Goal: Transaction & Acquisition: Purchase product/service

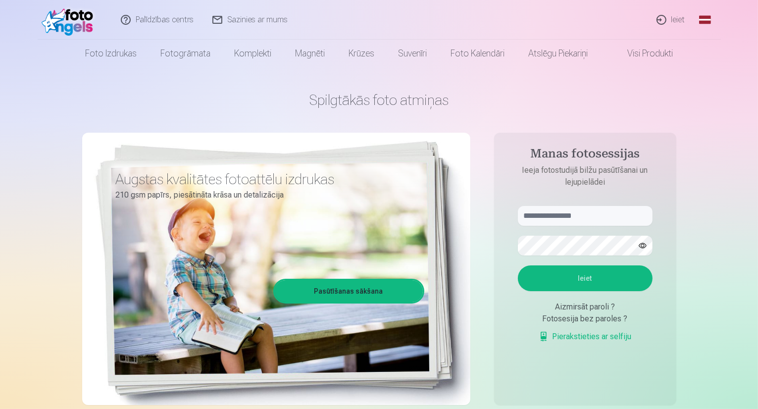
click at [671, 22] on link "Ieiet" at bounding box center [671, 20] width 48 height 40
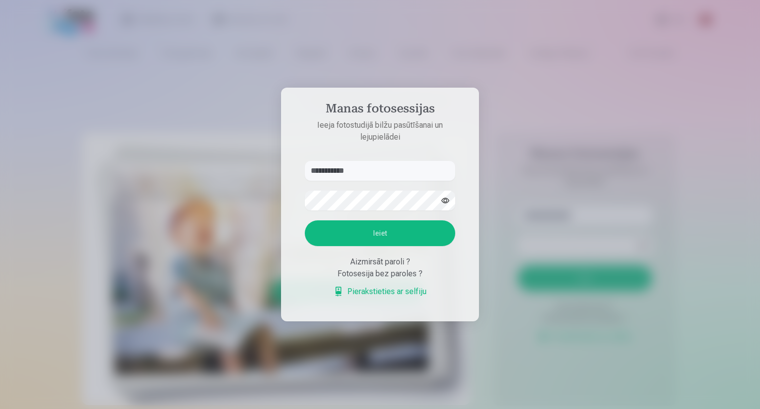
type input "**********"
click at [394, 226] on button "Ieiet" at bounding box center [380, 233] width 150 height 26
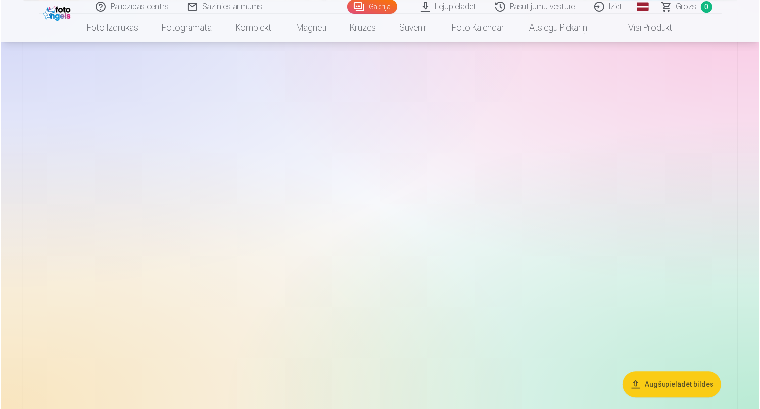
scroll to position [2623, 0]
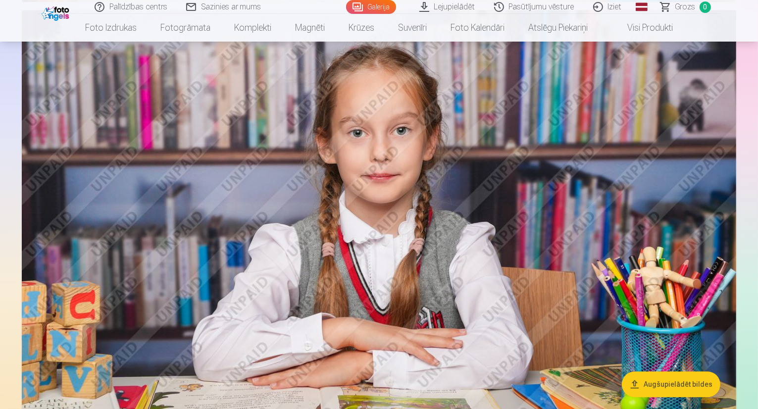
click at [467, 200] on img at bounding box center [379, 248] width 714 height 476
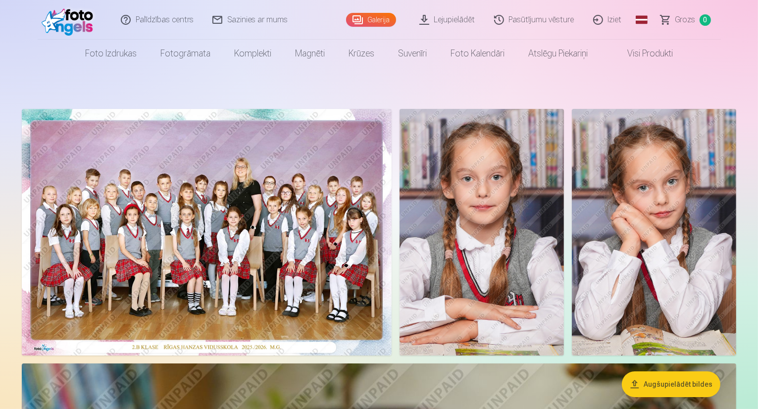
click at [376, 236] on img at bounding box center [207, 232] width 370 height 246
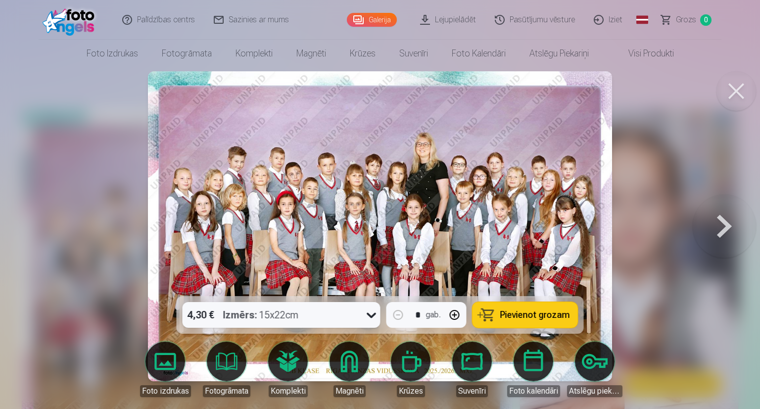
click at [507, 313] on span "Pievienot grozam" at bounding box center [535, 314] width 70 height 9
click at [646, 194] on div at bounding box center [380, 204] width 760 height 409
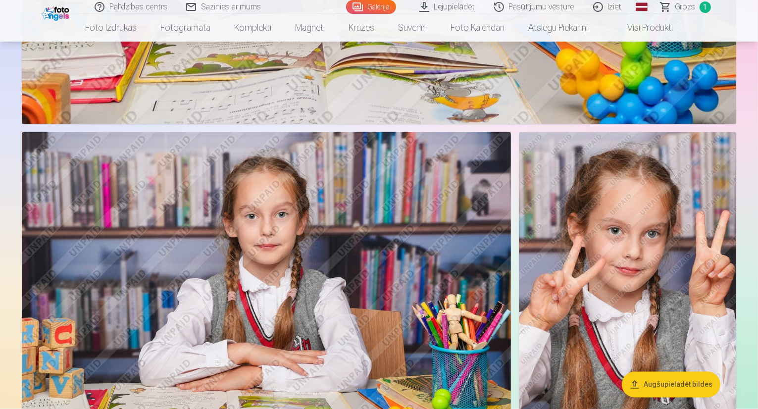
scroll to position [1732, 0]
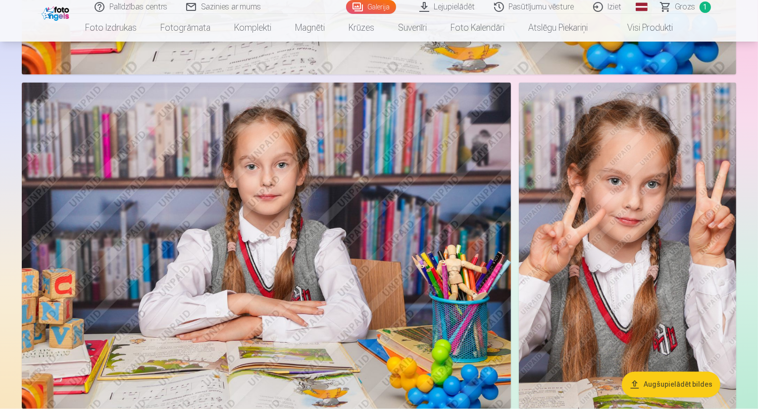
click at [565, 220] on img at bounding box center [627, 246] width 217 height 326
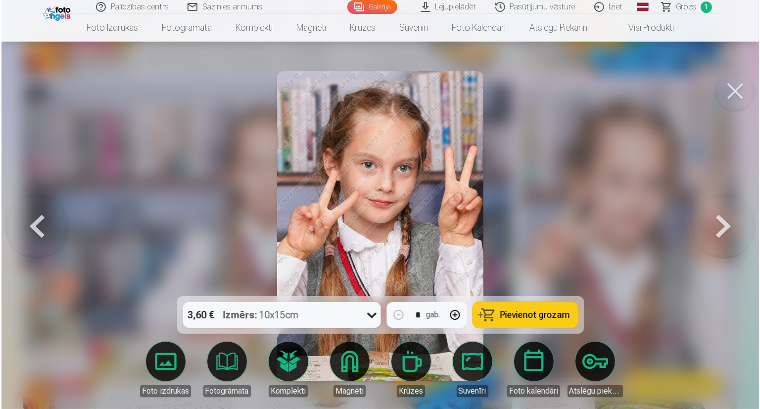
scroll to position [1736, 0]
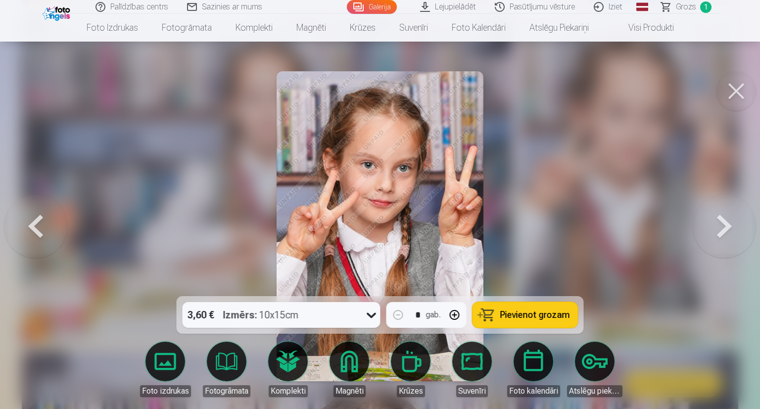
click at [728, 97] on button at bounding box center [737, 91] width 40 height 40
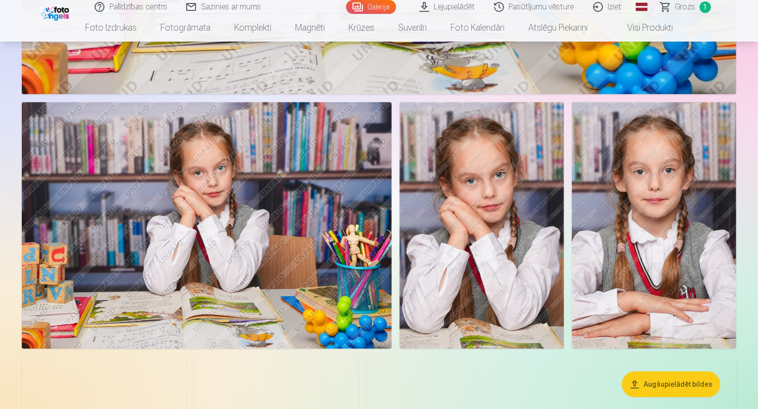
scroll to position [3019, 0]
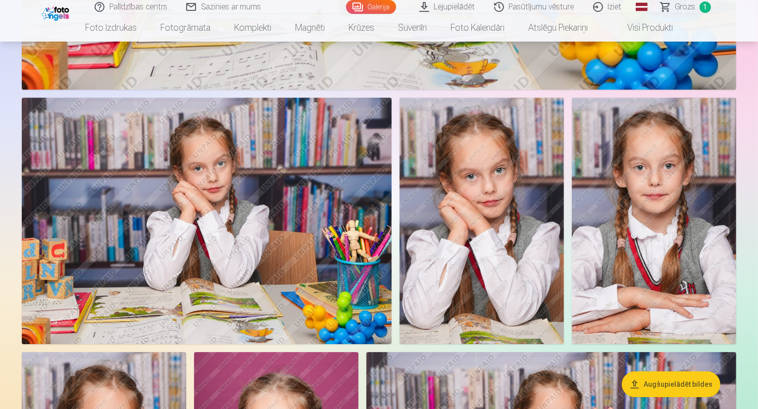
click at [564, 199] on img at bounding box center [481, 220] width 164 height 246
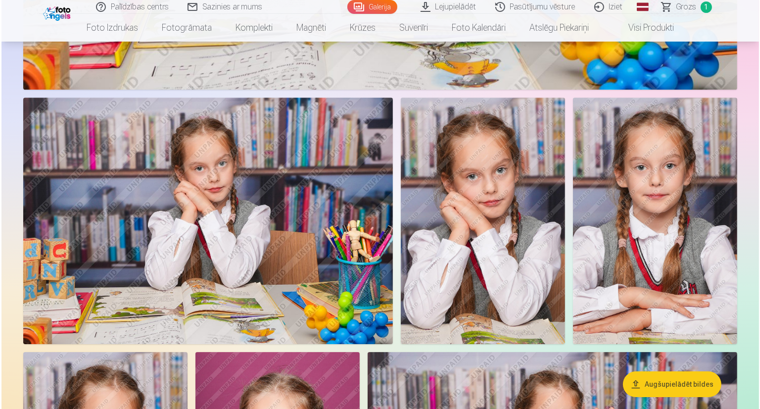
scroll to position [3027, 0]
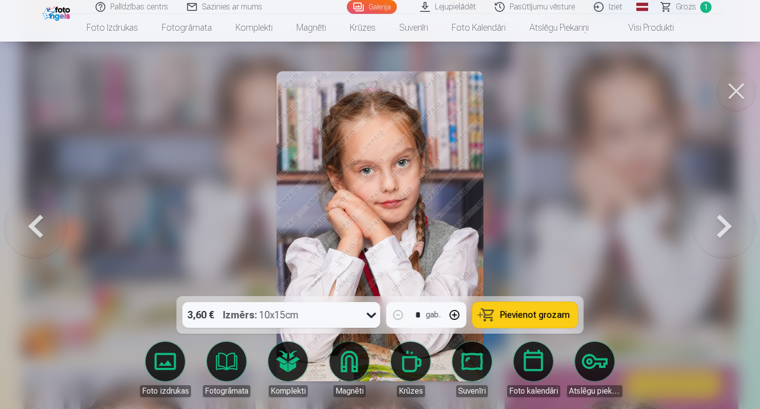
click at [507, 314] on span "Pievienot grozam" at bounding box center [535, 314] width 70 height 9
click at [732, 97] on button at bounding box center [737, 91] width 40 height 40
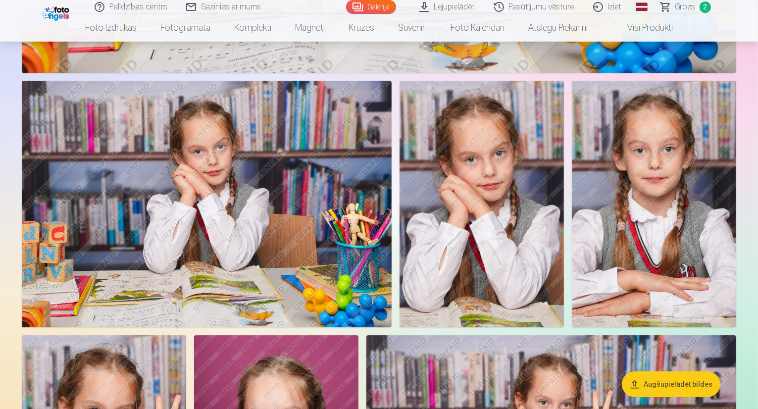
scroll to position [3019, 0]
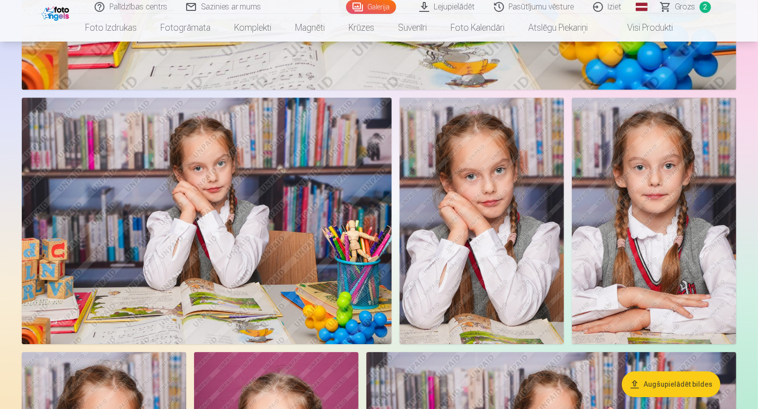
click at [564, 199] on img at bounding box center [481, 220] width 164 height 246
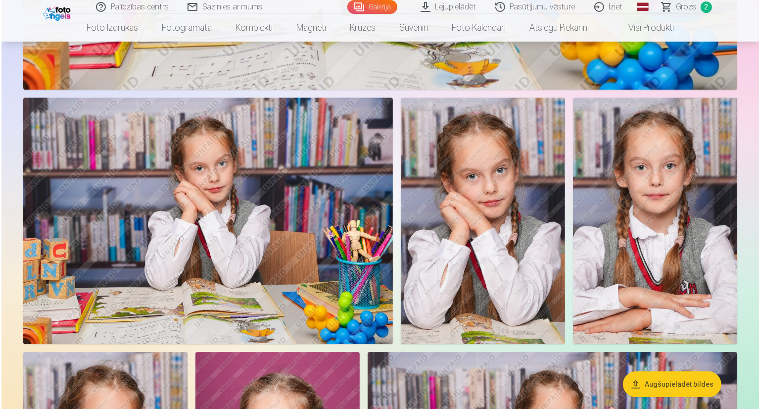
scroll to position [3027, 0]
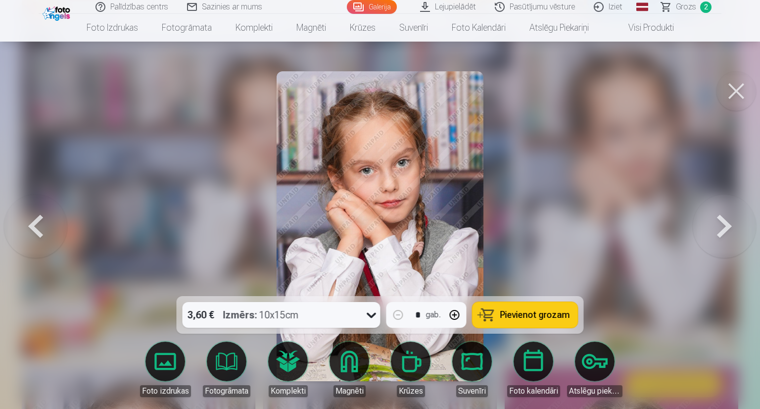
click at [546, 310] on span "Pievienot grozam" at bounding box center [535, 314] width 70 height 9
click at [735, 91] on button at bounding box center [737, 91] width 40 height 40
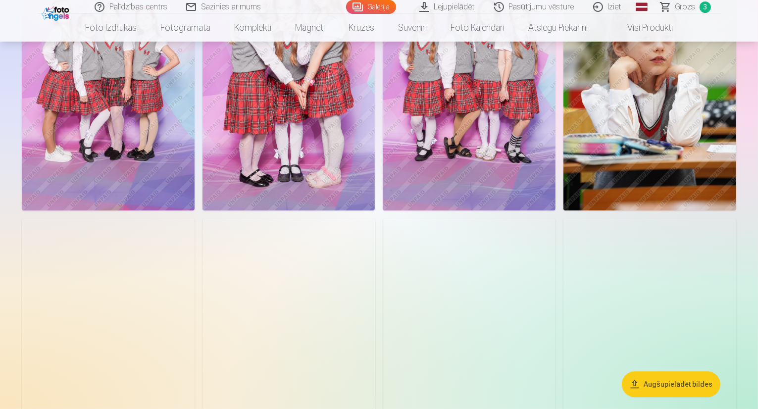
scroll to position [3712, 0]
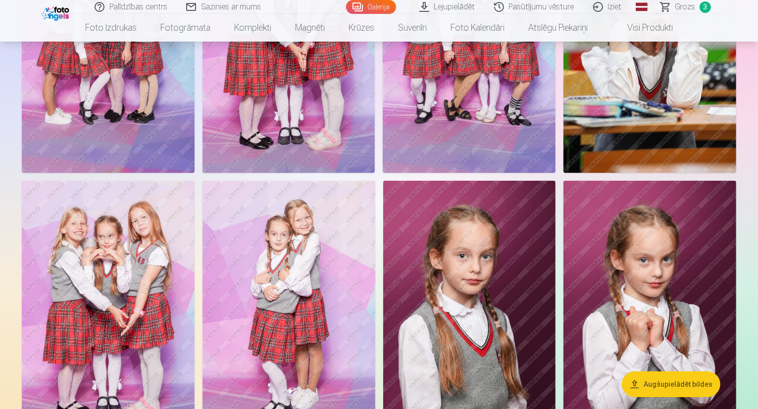
click at [194, 173] on img at bounding box center [108, 43] width 173 height 259
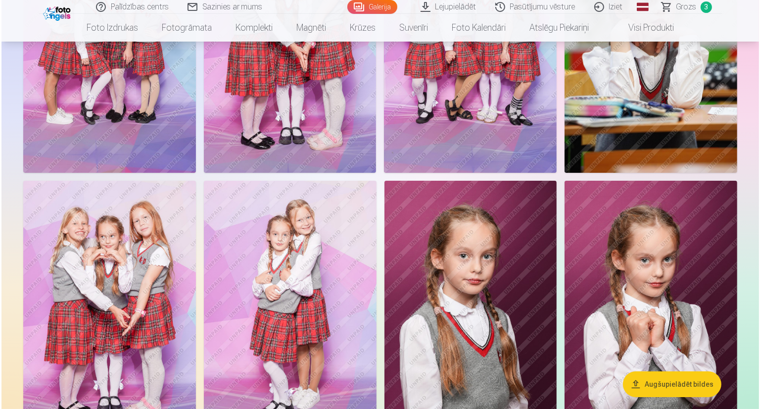
scroll to position [3722, 0]
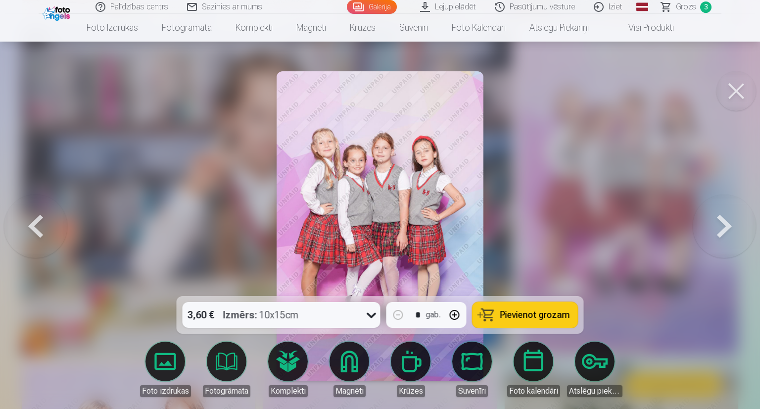
click at [553, 313] on span "Pievienot grozam" at bounding box center [535, 314] width 70 height 9
click at [739, 91] on button at bounding box center [737, 91] width 40 height 40
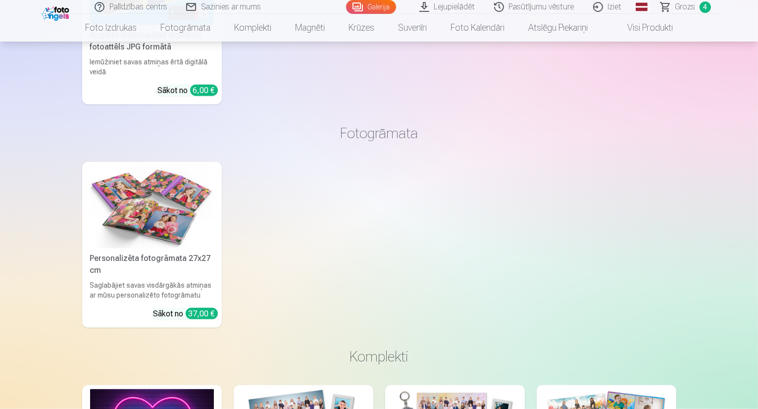
scroll to position [5097, 0]
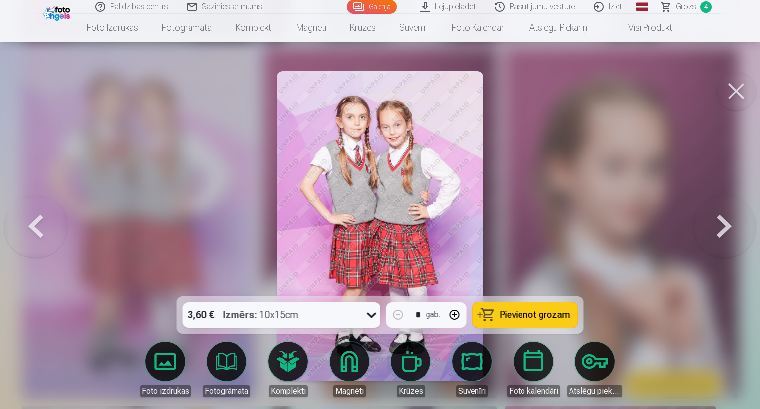
click at [514, 306] on button "Pievienot grozam" at bounding box center [525, 315] width 105 height 26
click at [737, 97] on button at bounding box center [737, 91] width 40 height 40
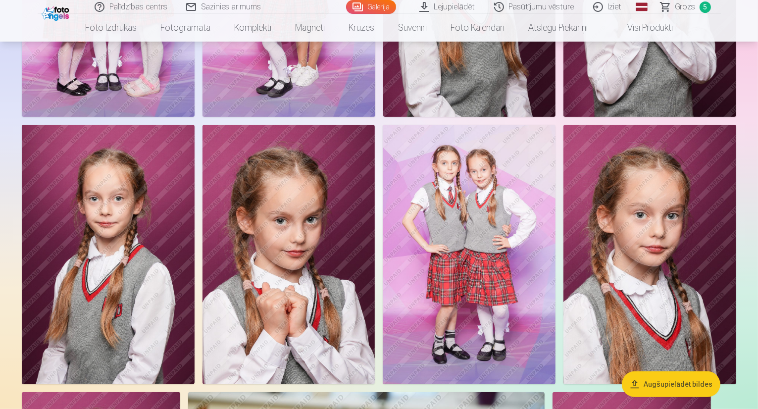
scroll to position [3910, 0]
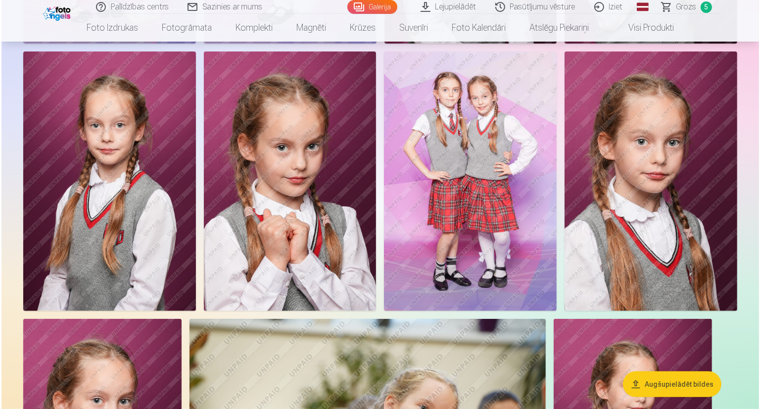
scroll to position [4120, 0]
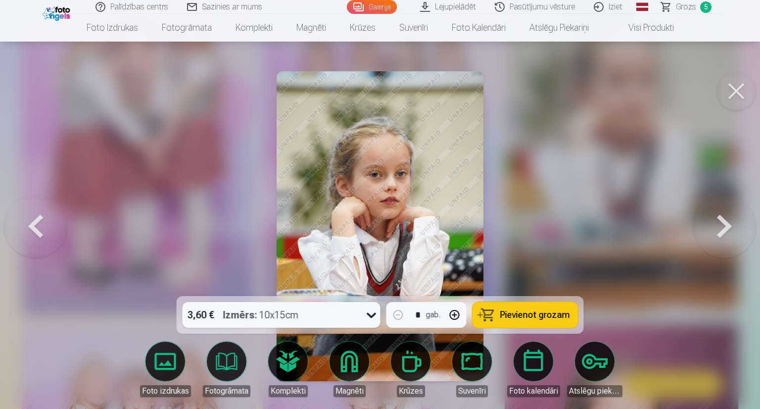
click at [535, 320] on button "Pievienot grozam" at bounding box center [525, 315] width 105 height 26
click at [580, 240] on div at bounding box center [380, 204] width 760 height 409
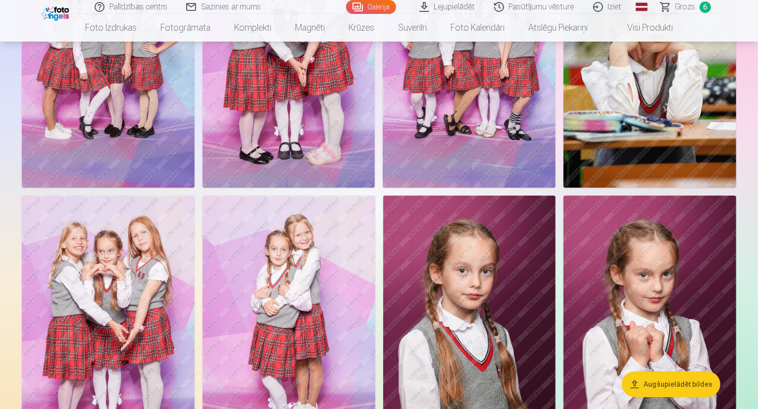
scroll to position [3712, 0]
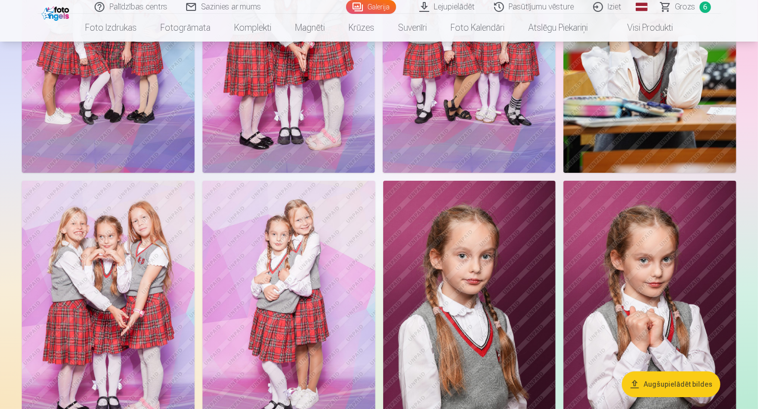
click at [694, 6] on span "Grozs" at bounding box center [685, 7] width 20 height 12
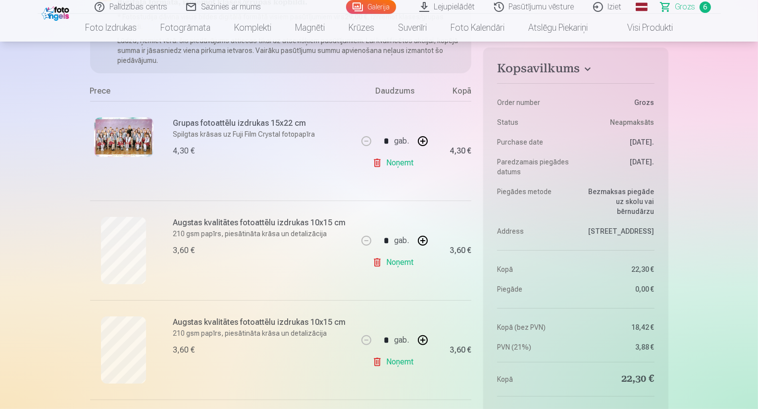
scroll to position [99, 0]
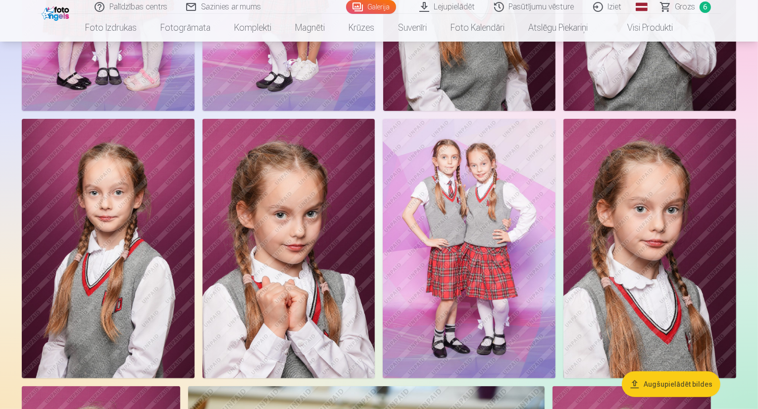
scroll to position [4058, 0]
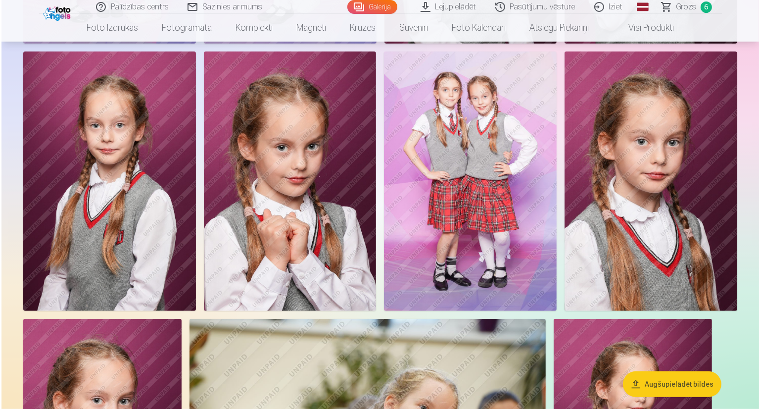
scroll to position [4120, 0]
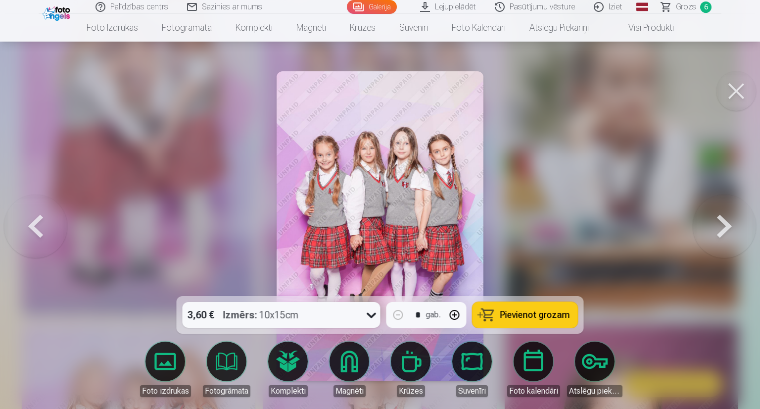
click at [523, 315] on span "Pievienot grozam" at bounding box center [535, 314] width 70 height 9
click at [734, 93] on button at bounding box center [737, 91] width 40 height 40
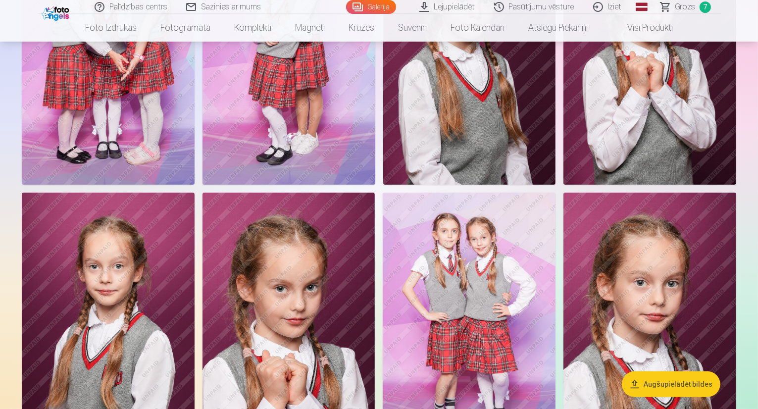
scroll to position [3959, 0]
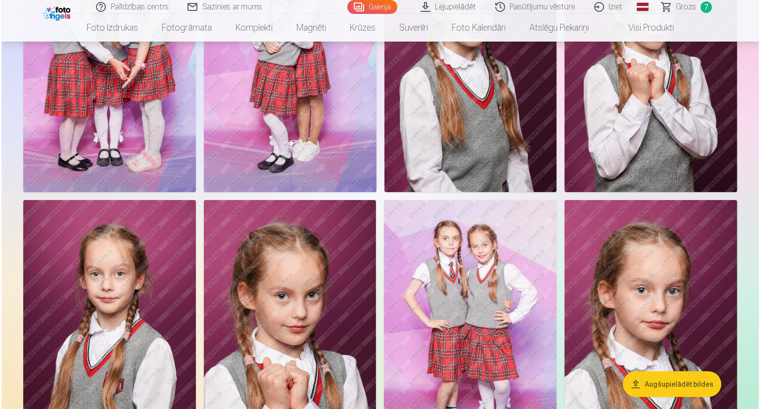
scroll to position [3971, 0]
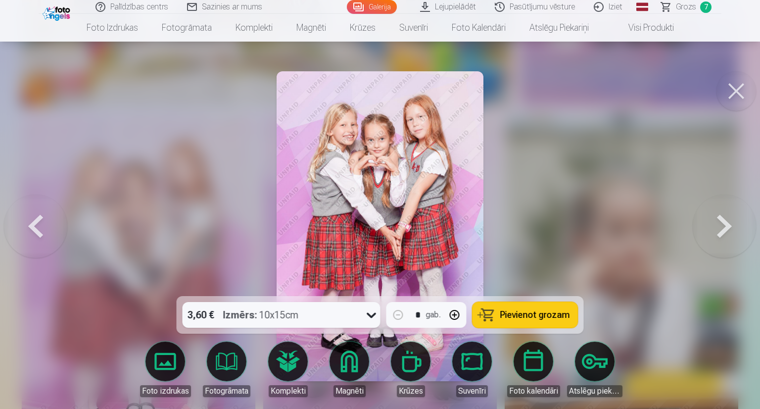
click at [527, 314] on span "Pievienot grozam" at bounding box center [535, 314] width 70 height 9
click at [741, 90] on button at bounding box center [737, 91] width 40 height 40
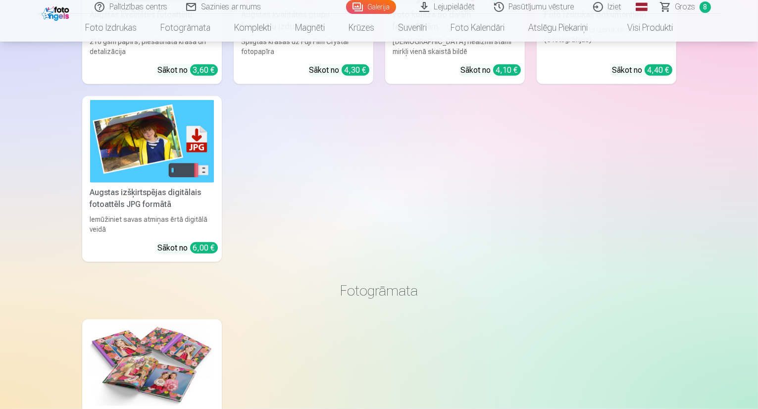
scroll to position [5048, 0]
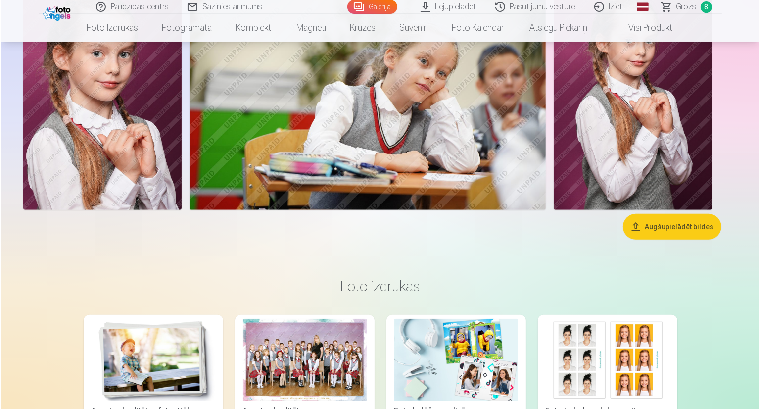
scroll to position [4468, 0]
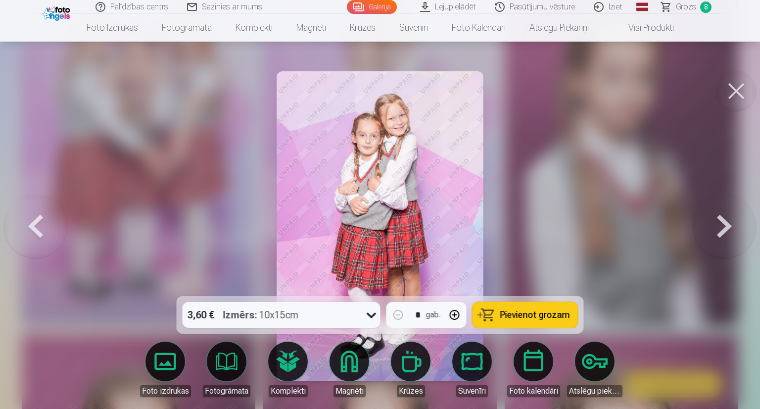
click at [530, 307] on button "Pievienot grozam" at bounding box center [525, 315] width 105 height 26
click at [692, 10] on span "Grozs" at bounding box center [686, 7] width 20 height 12
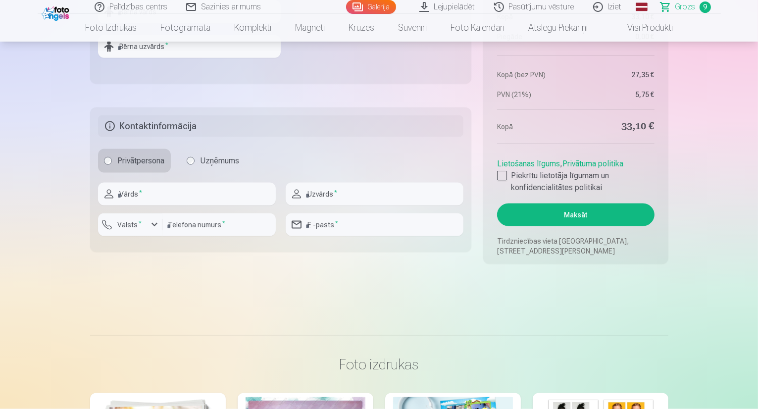
scroll to position [1287, 0]
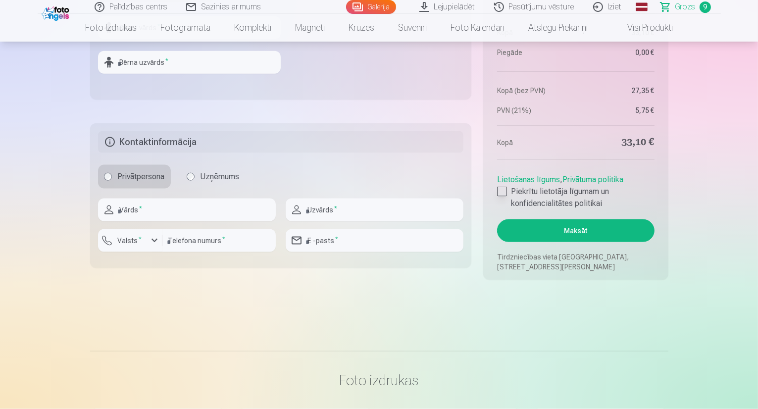
click at [501, 194] on div at bounding box center [502, 192] width 10 height 10
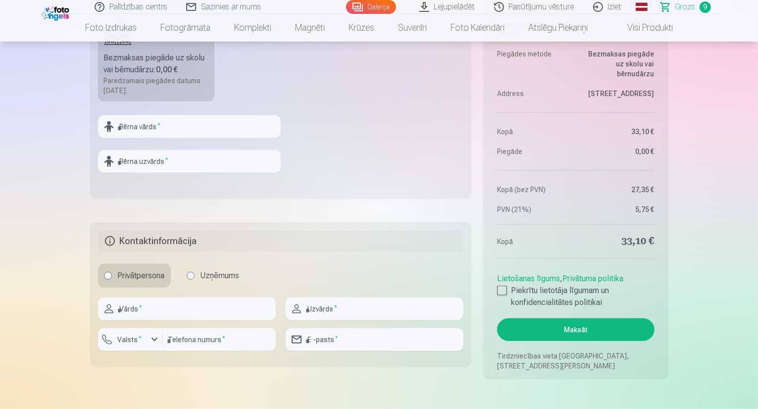
scroll to position [1138, 0]
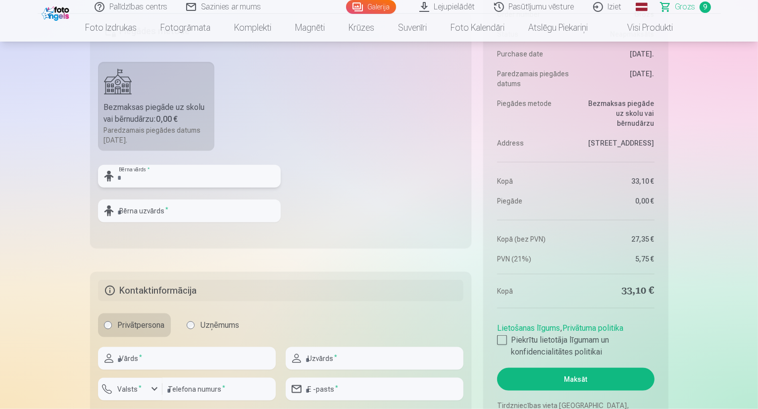
click at [221, 174] on input "text" at bounding box center [189, 176] width 183 height 23
type input "*****"
click at [186, 206] on input "text" at bounding box center [189, 210] width 183 height 23
type input "*******"
click at [352, 175] on fieldset "Piegādes metode Bezmaksas piegāde uz skolu vai bērnudārzu : 0,00 € Paredzamais …" at bounding box center [281, 130] width 382 height 236
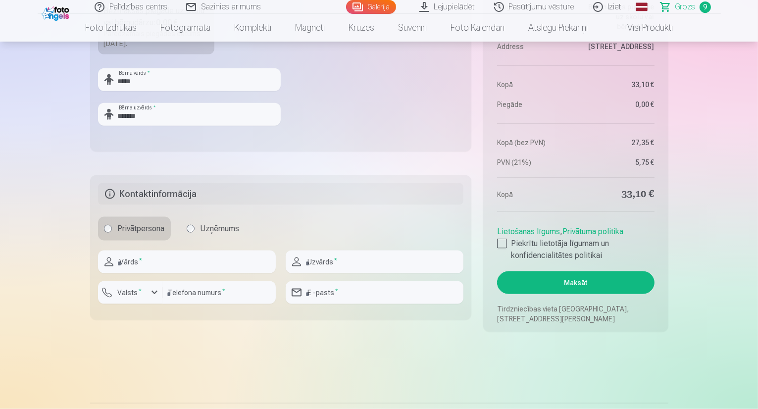
scroll to position [1287, 0]
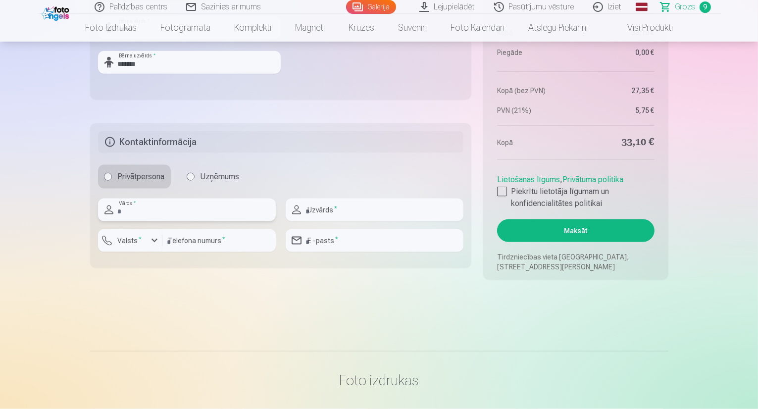
click at [227, 208] on input "text" at bounding box center [187, 209] width 178 height 23
type input "******"
type input "********"
click at [258, 243] on input "number" at bounding box center [218, 240] width 113 height 23
click at [243, 238] on input "number" at bounding box center [218, 240] width 113 height 23
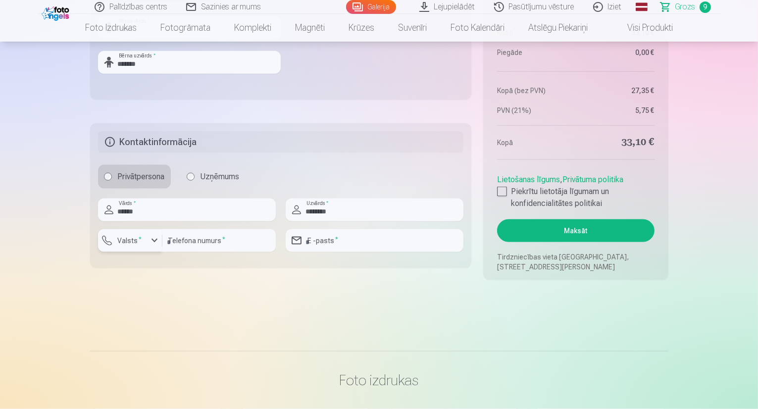
click at [154, 240] on div "button" at bounding box center [154, 241] width 12 height 12
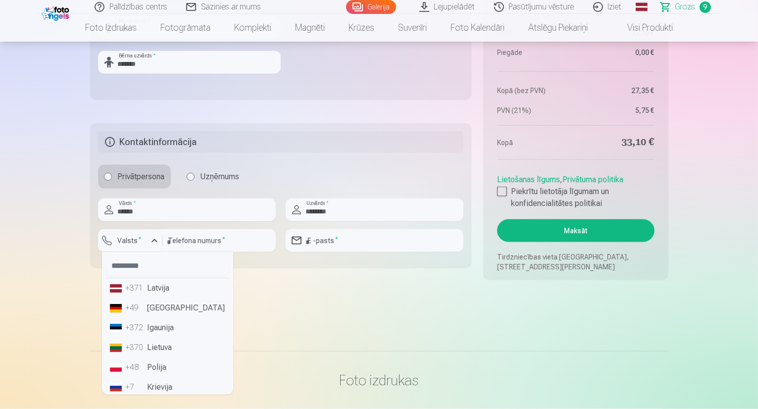
click at [154, 287] on li "+371 Latvija" at bounding box center [167, 288] width 123 height 20
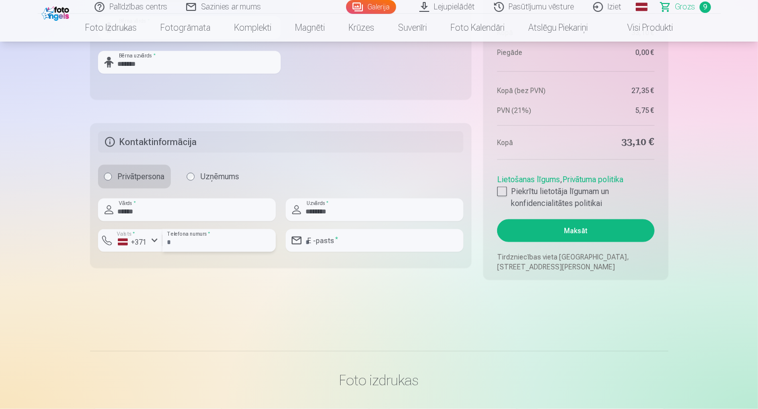
click at [205, 242] on input "number" at bounding box center [218, 240] width 113 height 23
type input "********"
click at [354, 237] on input "email" at bounding box center [375, 240] width 178 height 23
type input "**********"
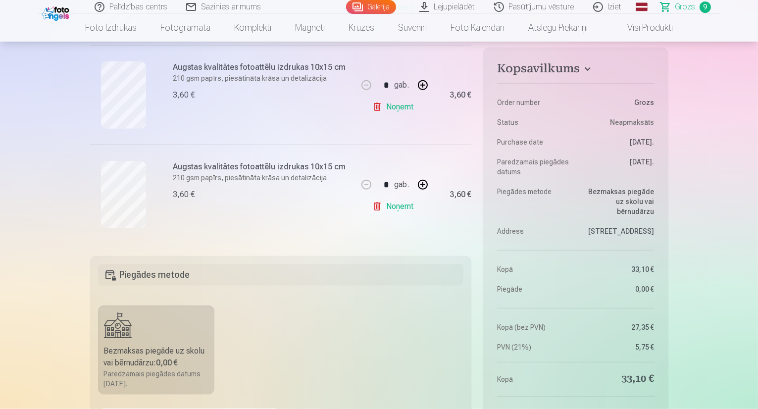
scroll to position [841, 0]
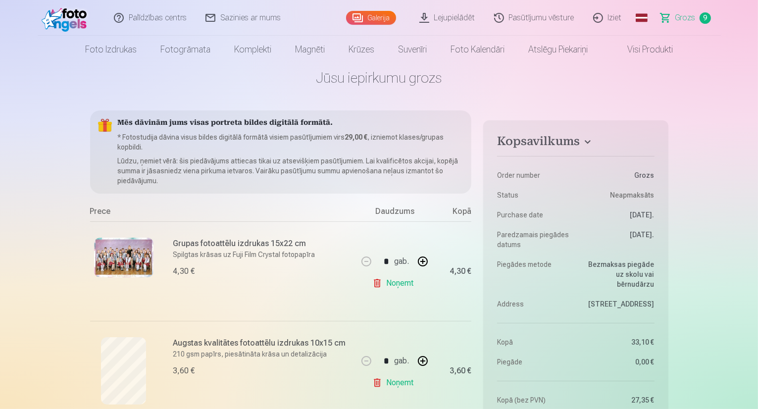
scroll to position [0, 0]
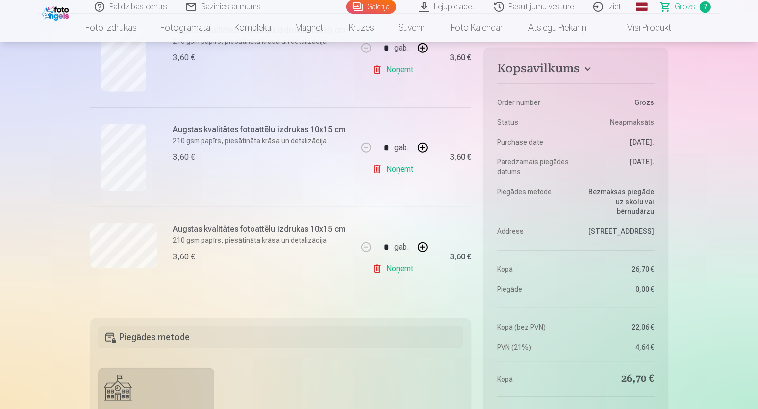
scroll to position [594, 0]
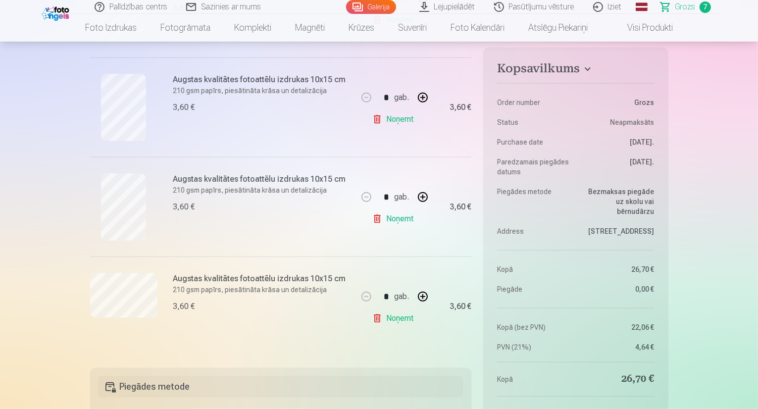
drag, startPoint x: 68, startPoint y: 118, endPoint x: 81, endPoint y: 104, distance: 19.3
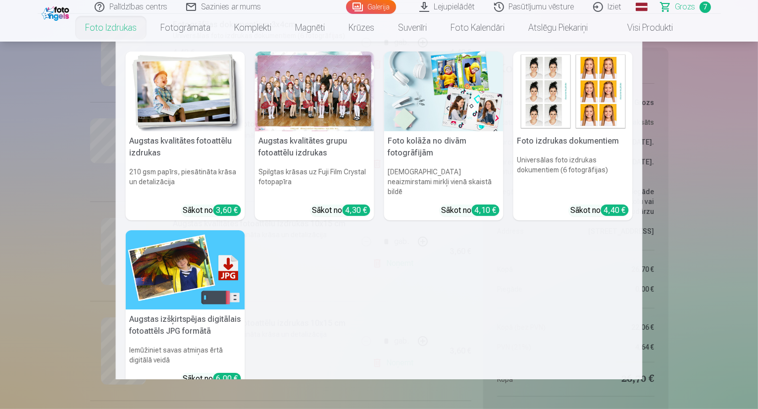
scroll to position [297, 0]
click at [125, 25] on link "Foto izdrukas" at bounding box center [110, 28] width 75 height 28
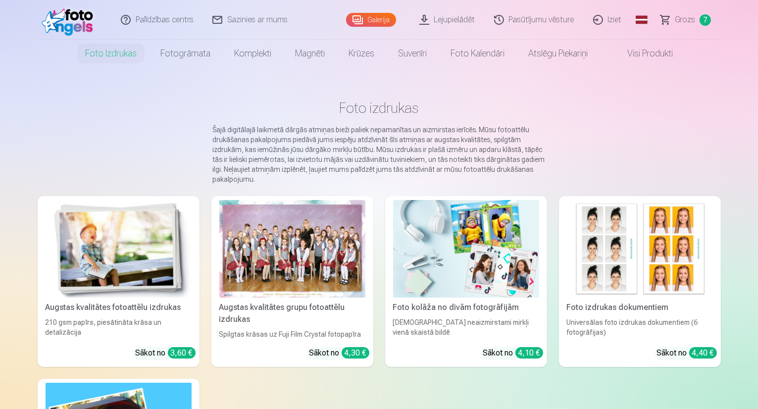
click at [370, 24] on link "Galerija" at bounding box center [371, 20] width 50 height 14
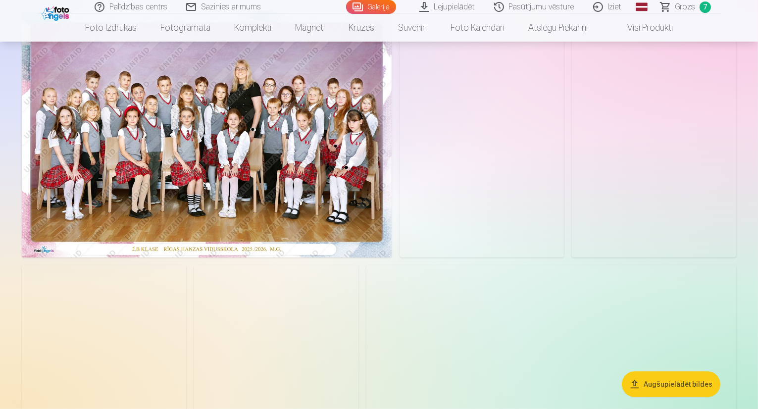
scroll to position [99, 0]
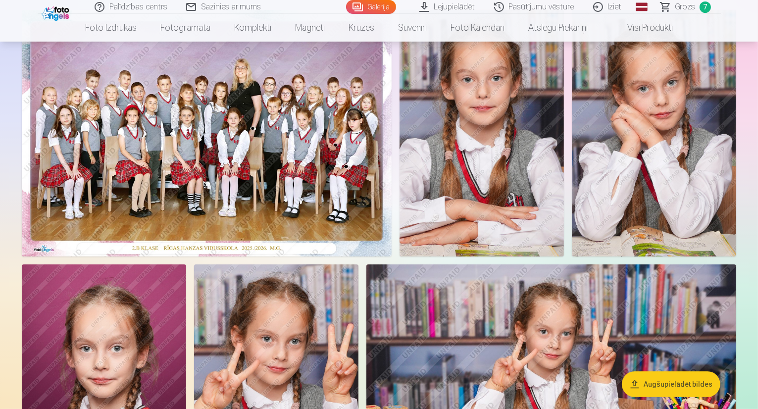
click at [337, 215] on img at bounding box center [207, 133] width 370 height 246
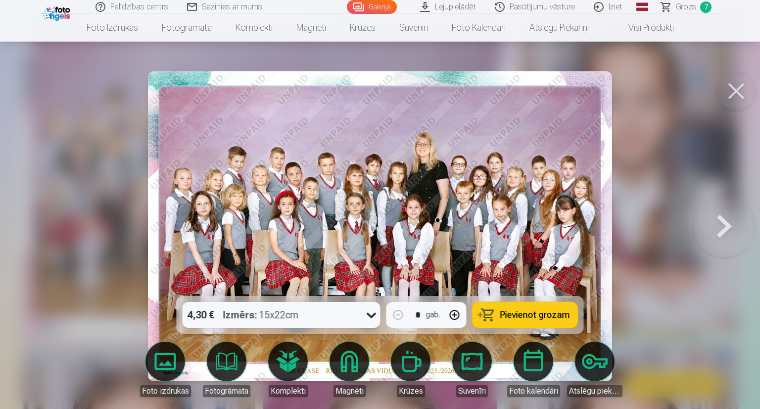
click at [537, 321] on button "Pievienot grozam" at bounding box center [525, 315] width 105 height 26
click at [653, 158] on div at bounding box center [380, 204] width 760 height 409
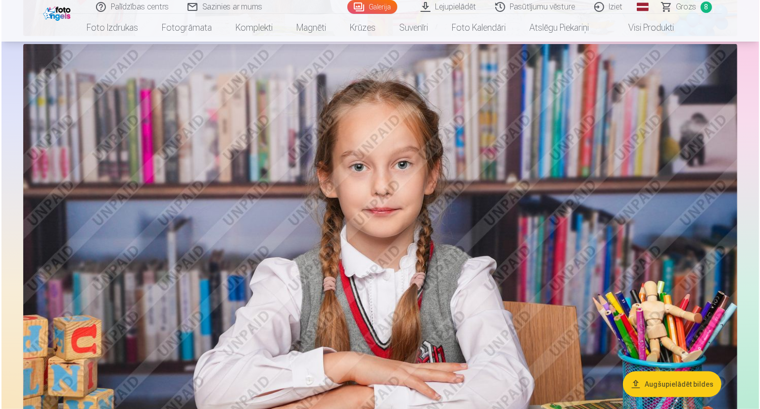
scroll to position [445, 0]
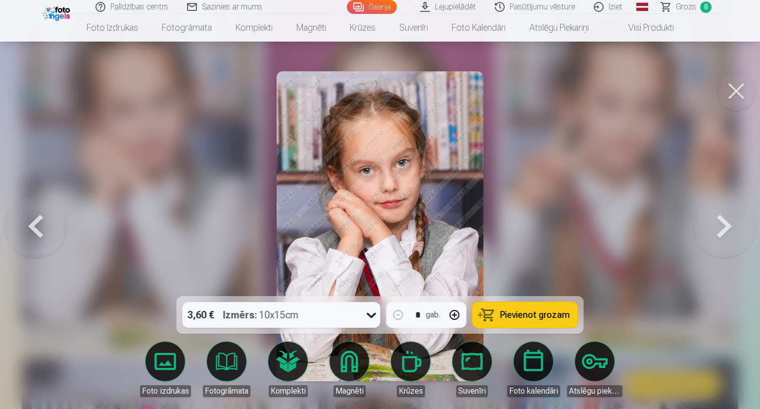
click at [455, 312] on button "button" at bounding box center [455, 315] width 24 height 24
click at [517, 315] on span "Pievienot grozam" at bounding box center [535, 314] width 70 height 9
type input "*"
click at [738, 90] on button at bounding box center [737, 91] width 40 height 40
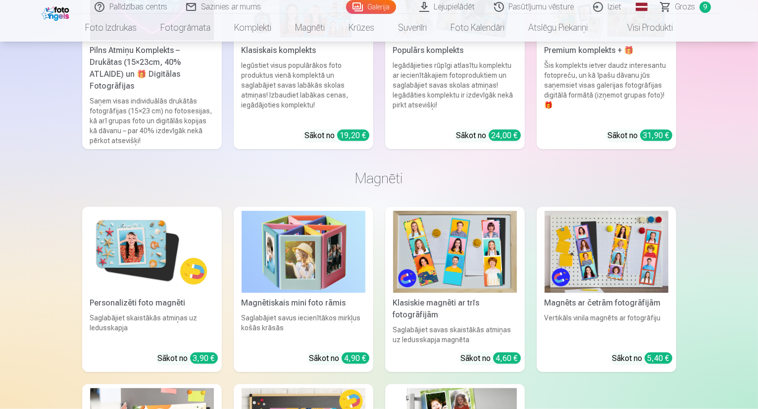
scroll to position [5444, 0]
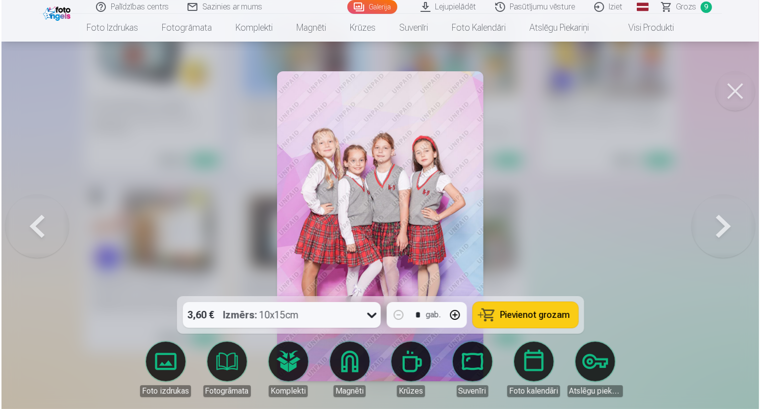
scroll to position [5411, 0]
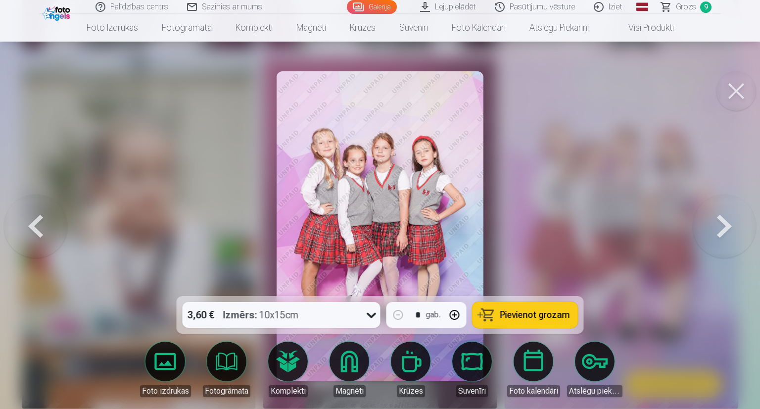
click at [559, 312] on span "Pievienot grozam" at bounding box center [535, 314] width 70 height 9
click at [735, 90] on button at bounding box center [737, 91] width 40 height 40
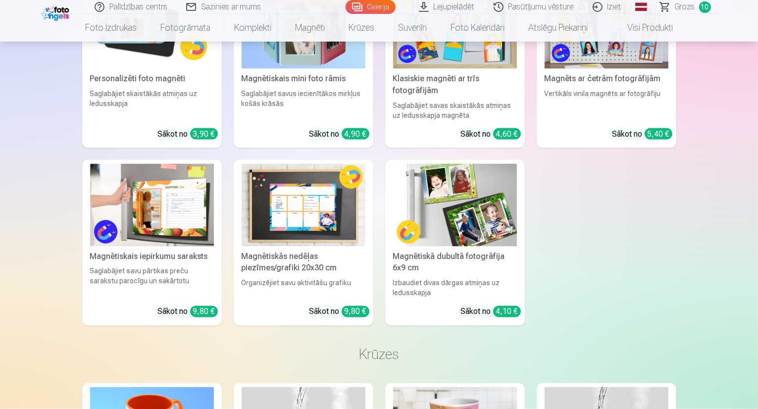
scroll to position [5394, 0]
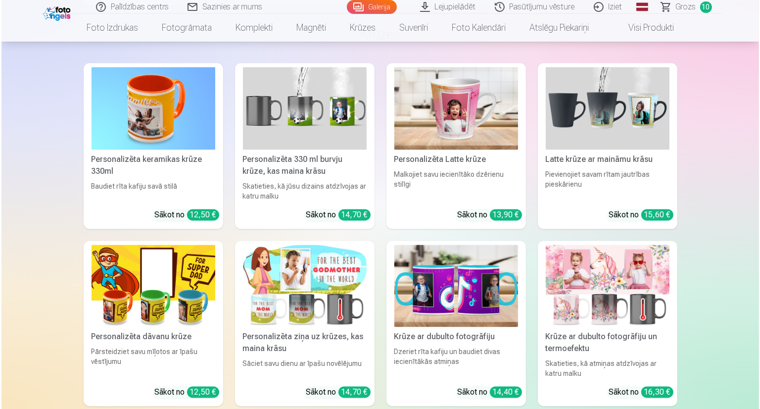
scroll to position [5758, 0]
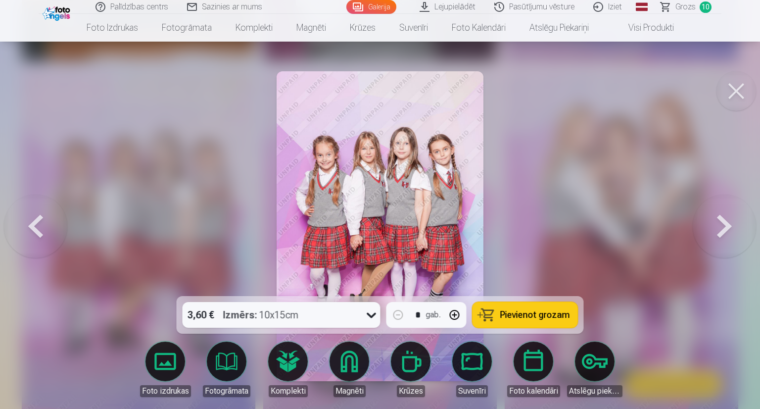
click at [520, 310] on span "Pievienot grozam" at bounding box center [535, 314] width 70 height 9
click at [743, 91] on button at bounding box center [737, 91] width 40 height 40
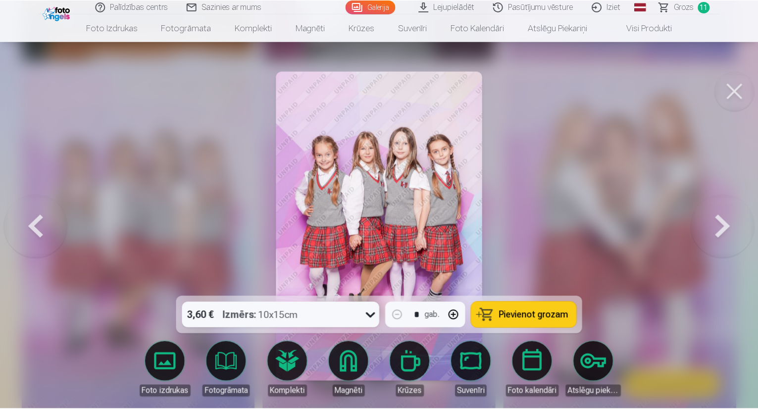
scroll to position [5741, 0]
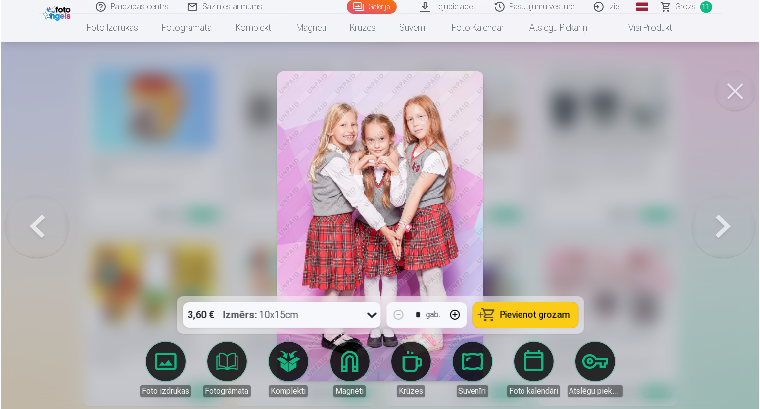
scroll to position [5758, 0]
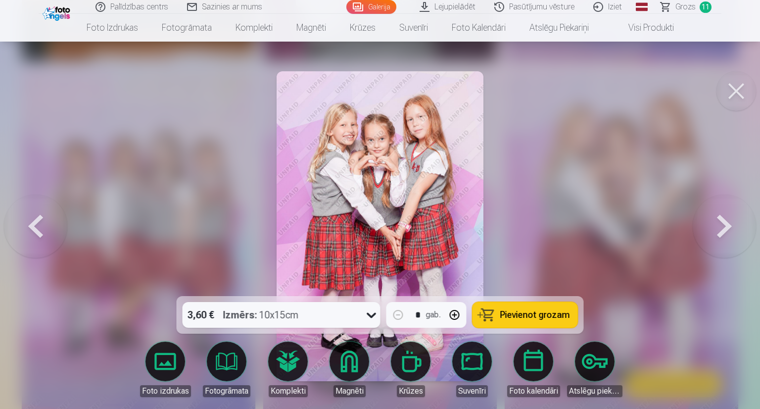
click at [547, 310] on span "Pievienot grozam" at bounding box center [535, 314] width 70 height 9
click at [731, 99] on button at bounding box center [737, 91] width 40 height 40
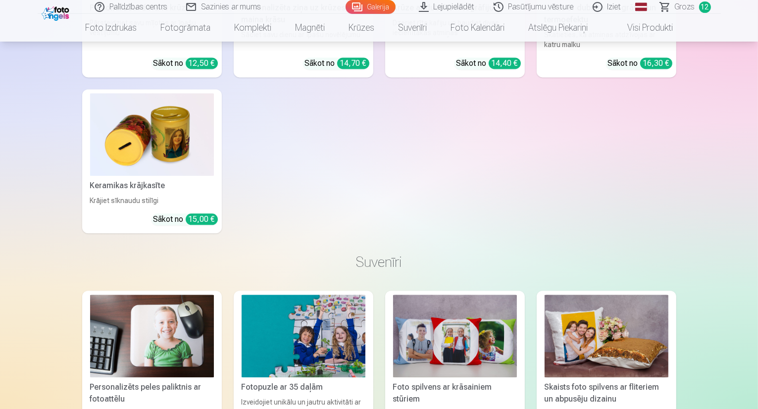
scroll to position [6087, 0]
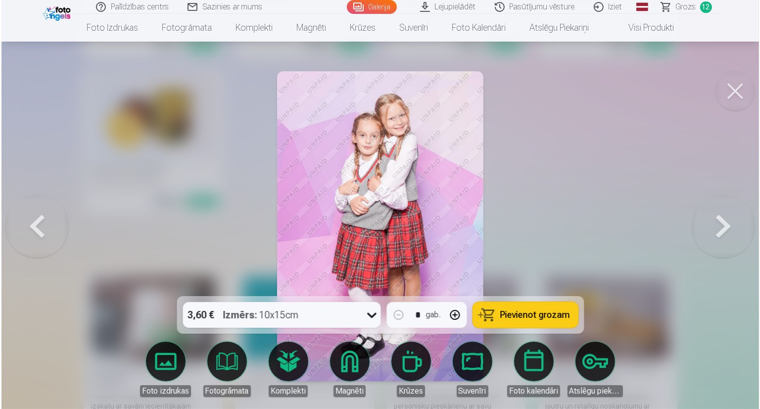
scroll to position [6105, 0]
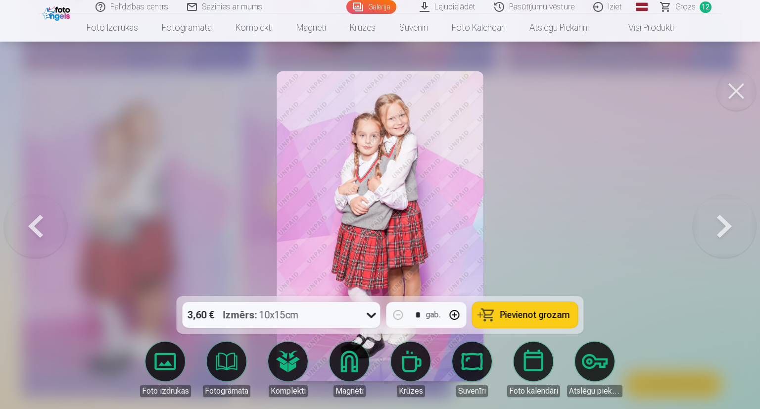
click at [543, 321] on button "Pievienot grozam" at bounding box center [525, 315] width 105 height 26
click at [734, 90] on button at bounding box center [737, 91] width 40 height 40
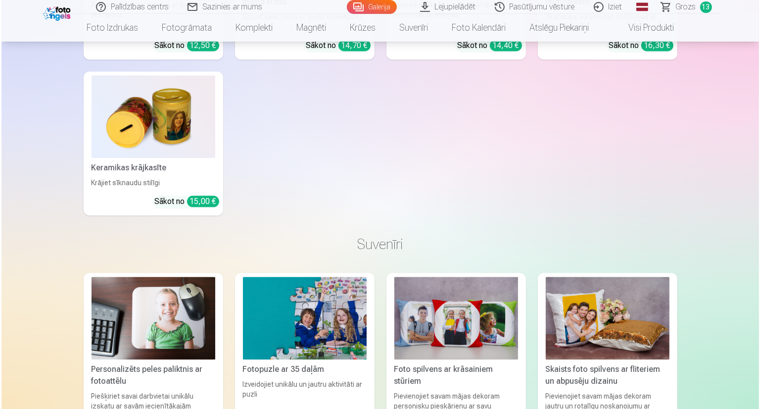
scroll to position [6105, 0]
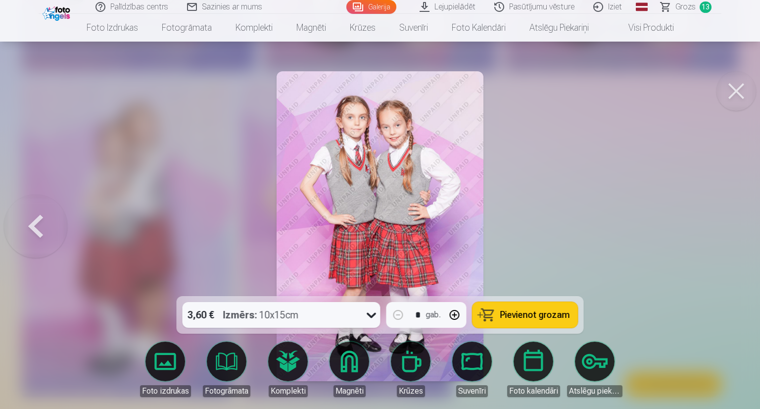
click at [510, 312] on span "Pievienot grozam" at bounding box center [535, 314] width 70 height 9
click at [729, 97] on button at bounding box center [737, 91] width 40 height 40
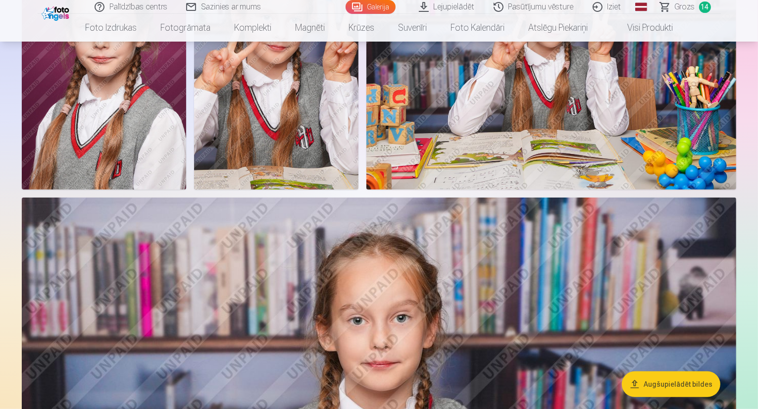
scroll to position [495, 0]
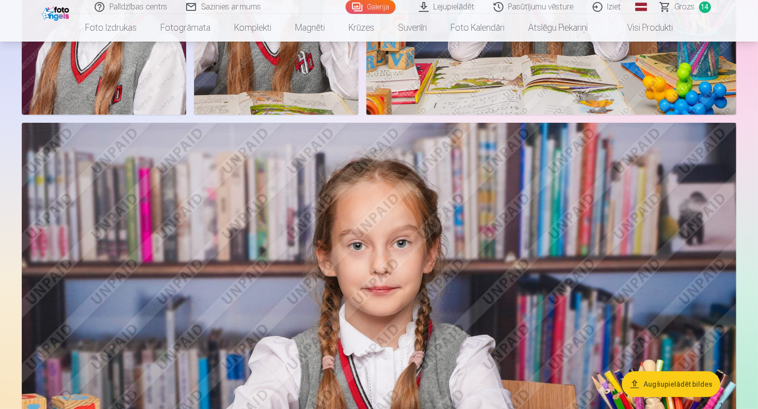
click at [685, 2] on span "Grozs" at bounding box center [685, 7] width 20 height 12
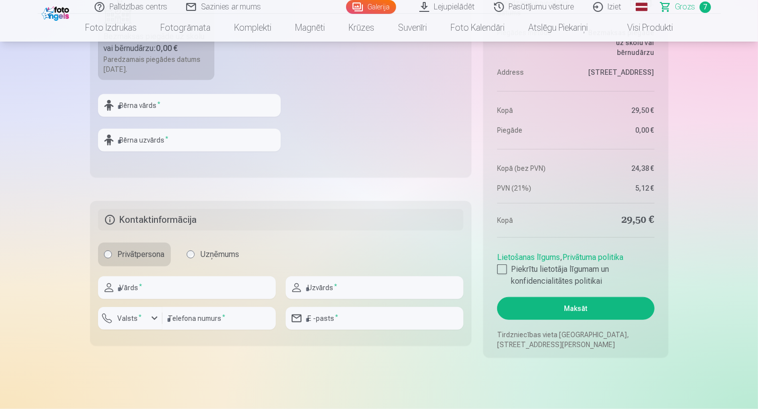
scroll to position [891, 0]
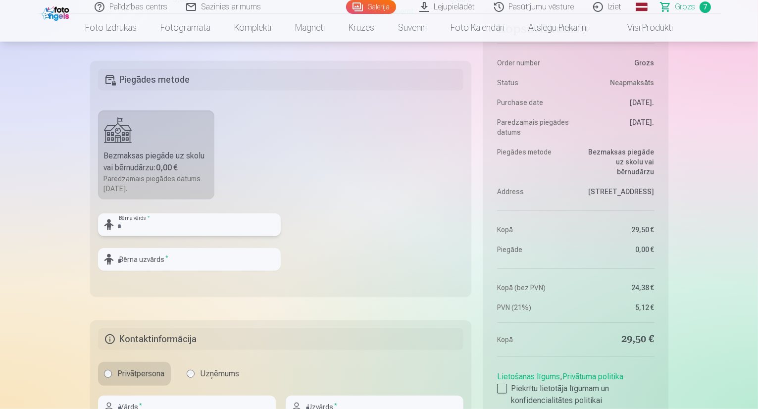
click at [173, 228] on input "text" at bounding box center [189, 224] width 183 height 23
type input "*****"
click at [160, 260] on input "text" at bounding box center [189, 259] width 183 height 23
type input "*******"
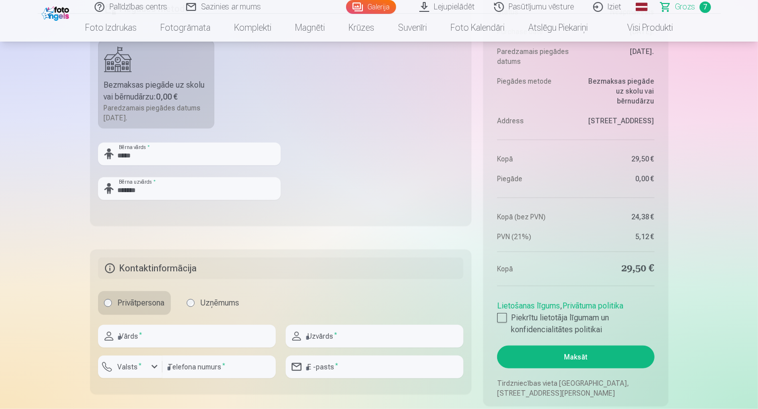
scroll to position [1039, 0]
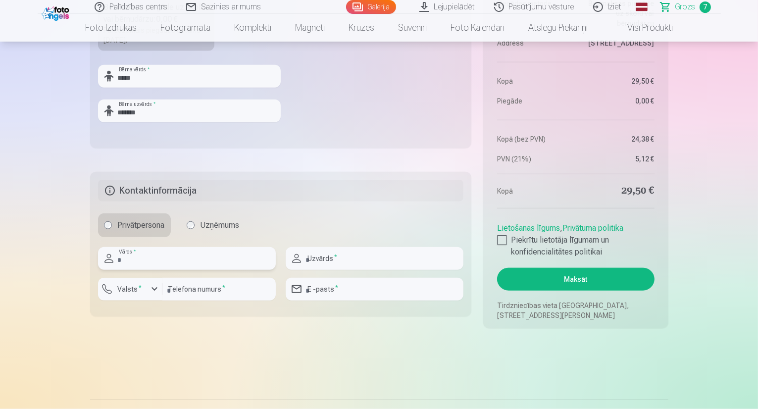
click at [159, 265] on input "text" at bounding box center [187, 258] width 178 height 23
type input "******"
type input "********"
click at [188, 291] on input "number" at bounding box center [218, 289] width 113 height 23
click at [153, 290] on div "button" at bounding box center [154, 289] width 12 height 12
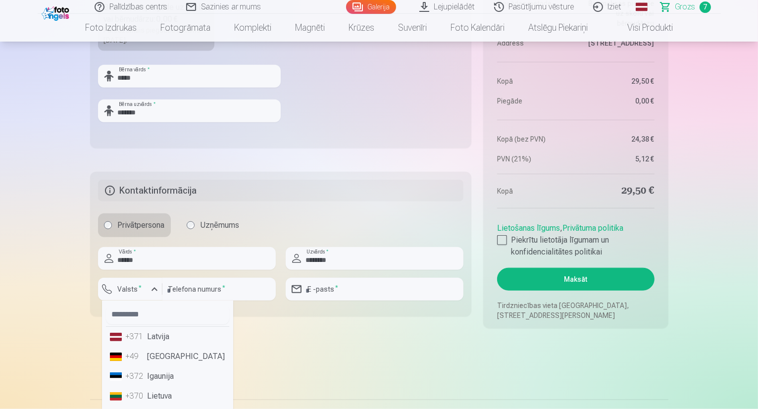
click at [146, 333] on li "+371 Latvija" at bounding box center [167, 337] width 123 height 20
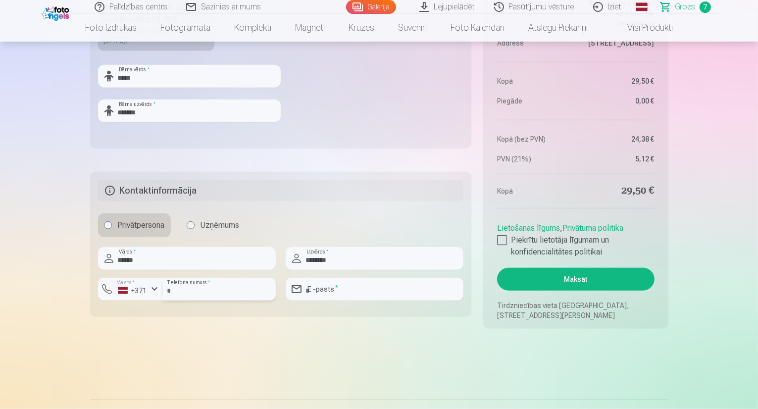
click at [202, 293] on input "number" at bounding box center [218, 289] width 113 height 23
type input "********"
click at [421, 289] on input "email" at bounding box center [375, 289] width 178 height 23
type input "**********"
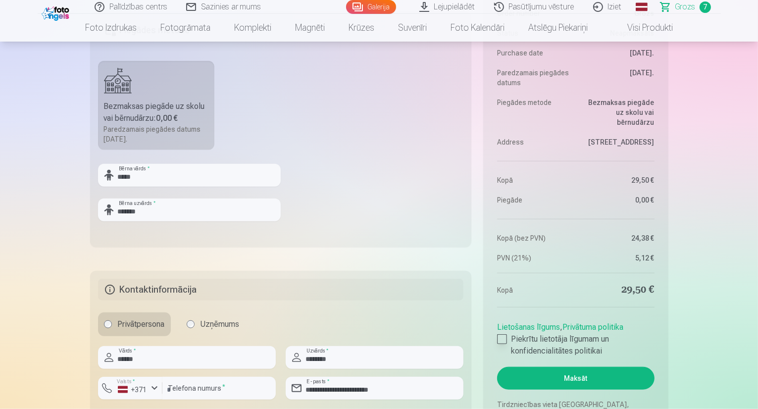
click at [497, 339] on div at bounding box center [502, 339] width 10 height 10
click at [569, 374] on button "Maksāt" at bounding box center [575, 378] width 157 height 23
